Goal: Transaction & Acquisition: Purchase product/service

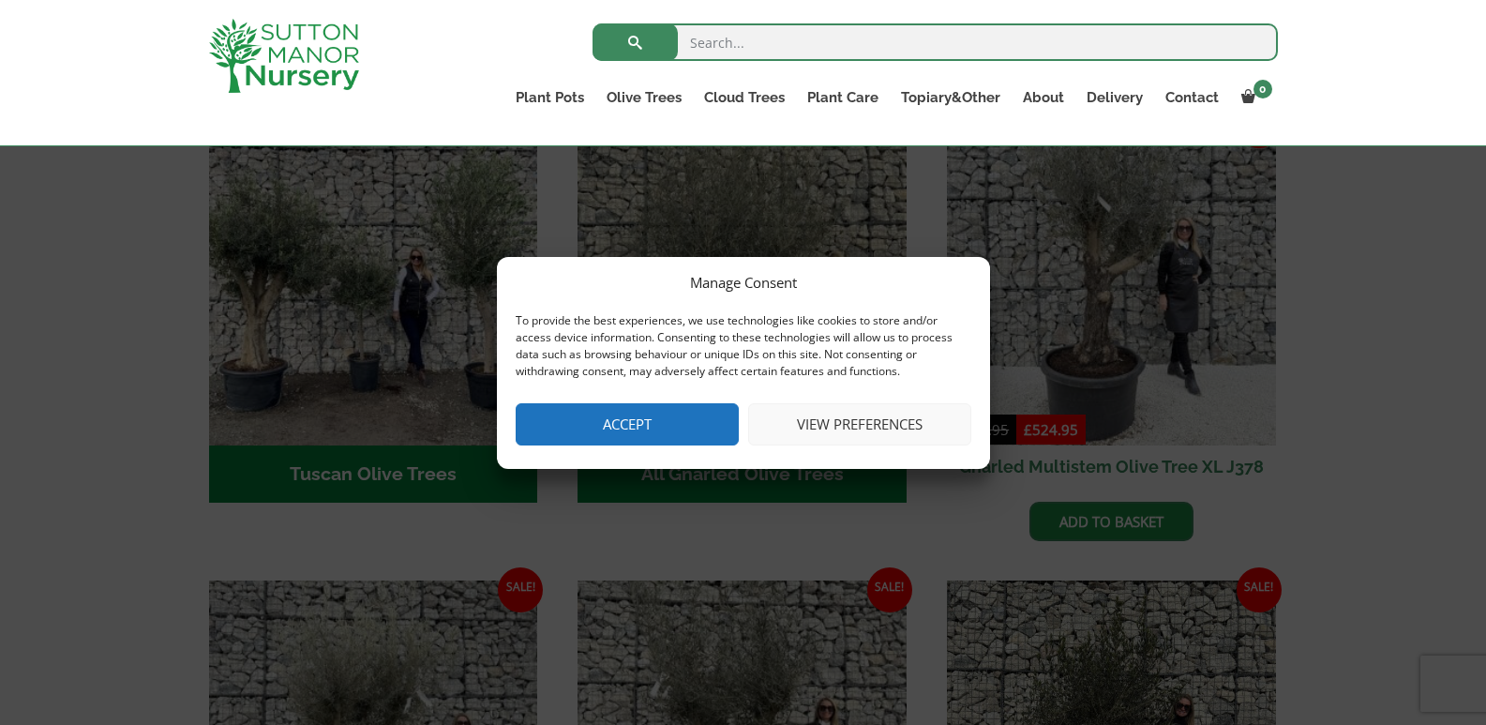
click at [668, 427] on button "Accept" at bounding box center [627, 424] width 223 height 42
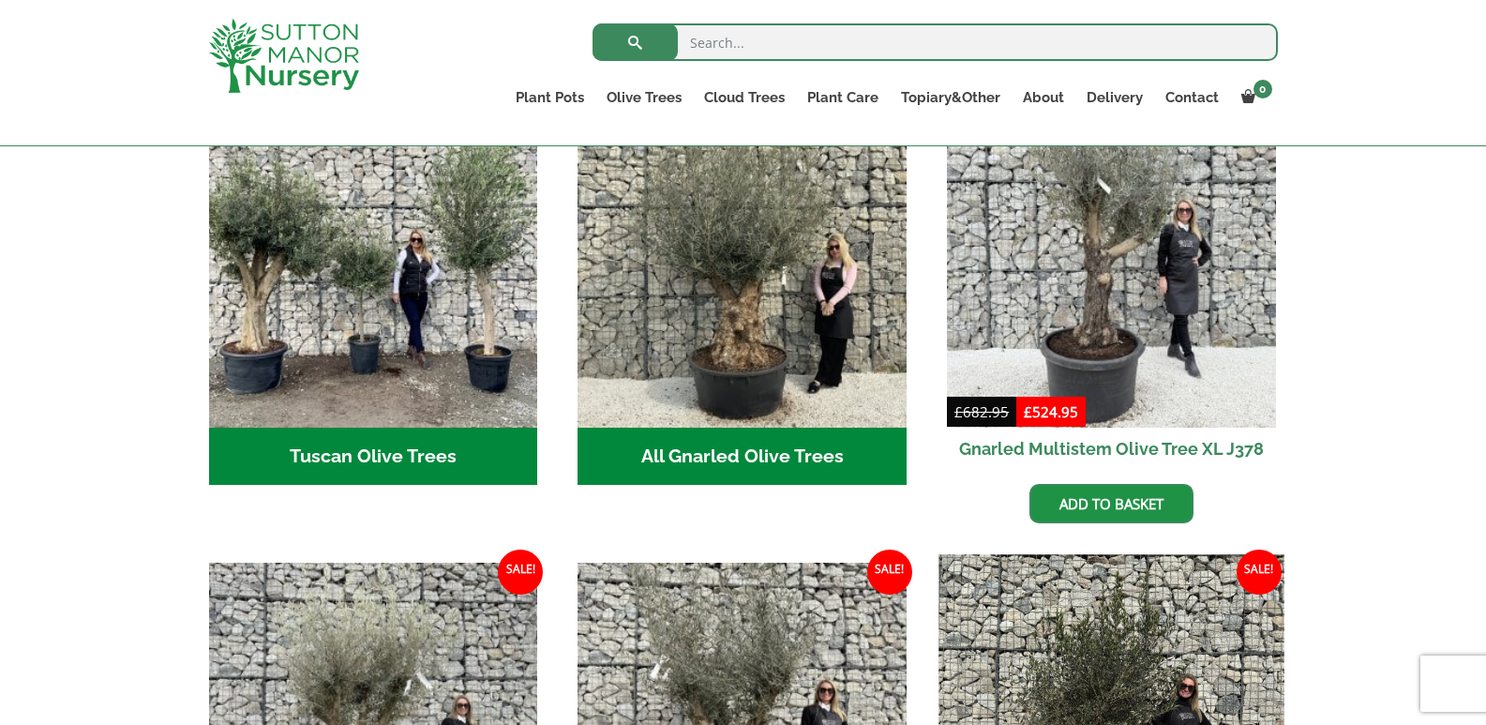
scroll to position [538, 0]
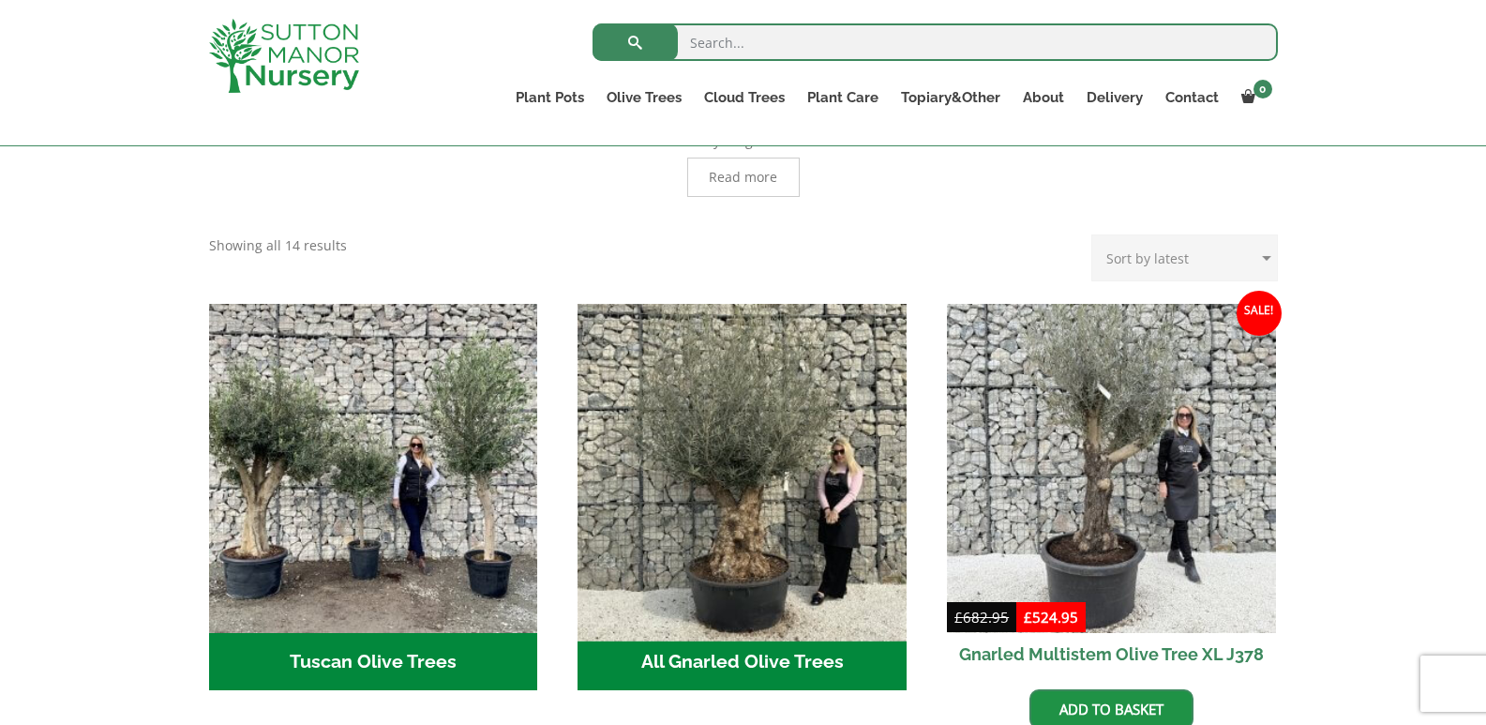
click at [797, 507] on img "Visit product category All Gnarled Olive Trees" at bounding box center [742, 467] width 345 height 345
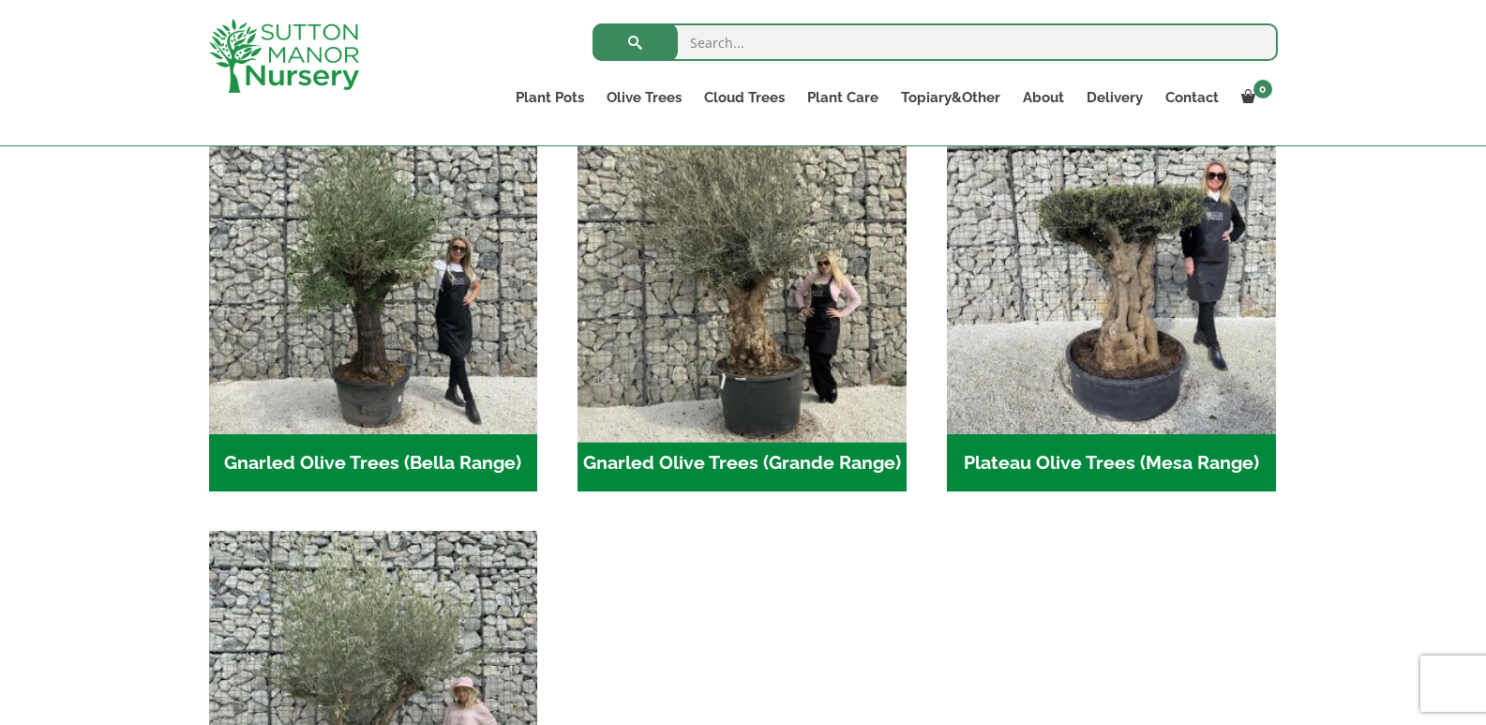
scroll to position [563, 0]
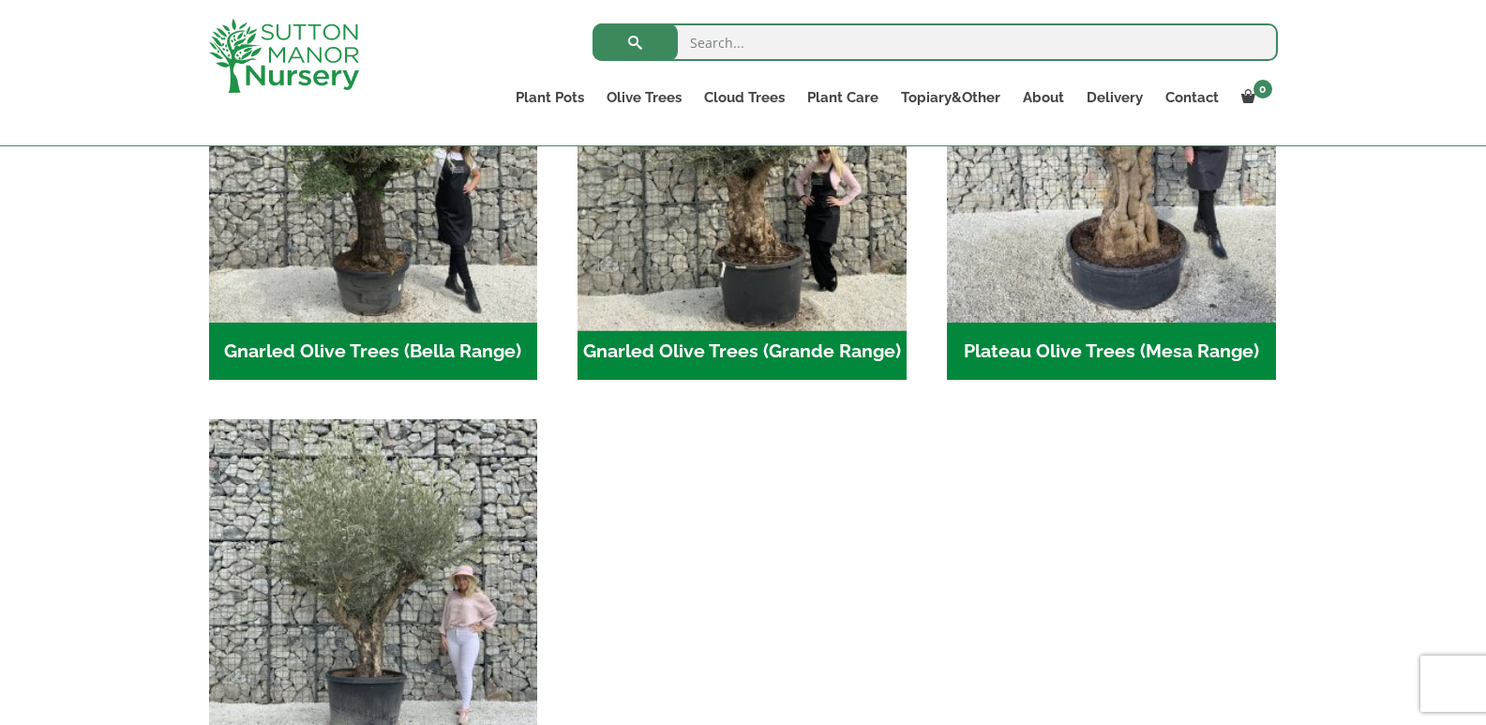
click at [790, 232] on img "Visit product category Gnarled Olive Trees (Grande Range)" at bounding box center [742, 157] width 345 height 345
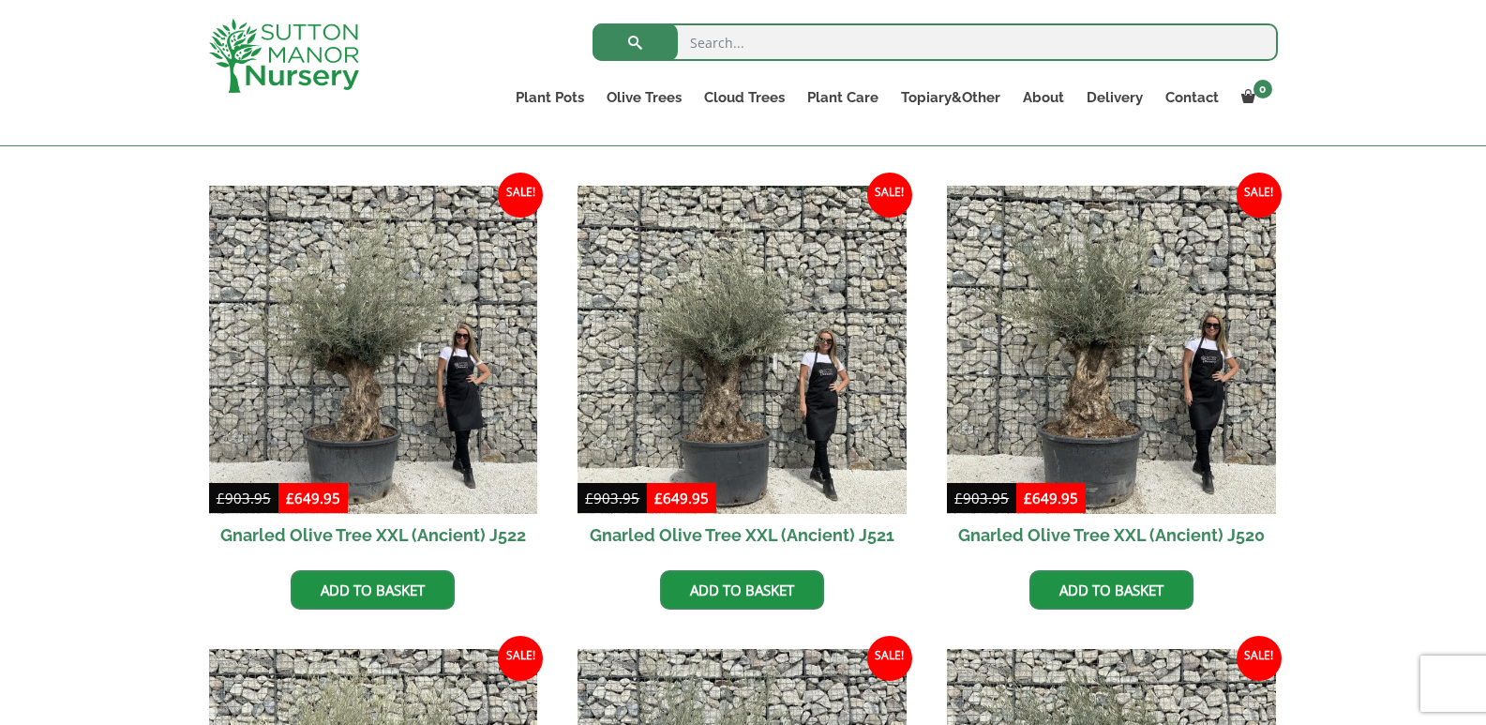
scroll to position [1373, 0]
